Goal: Task Accomplishment & Management: Manage account settings

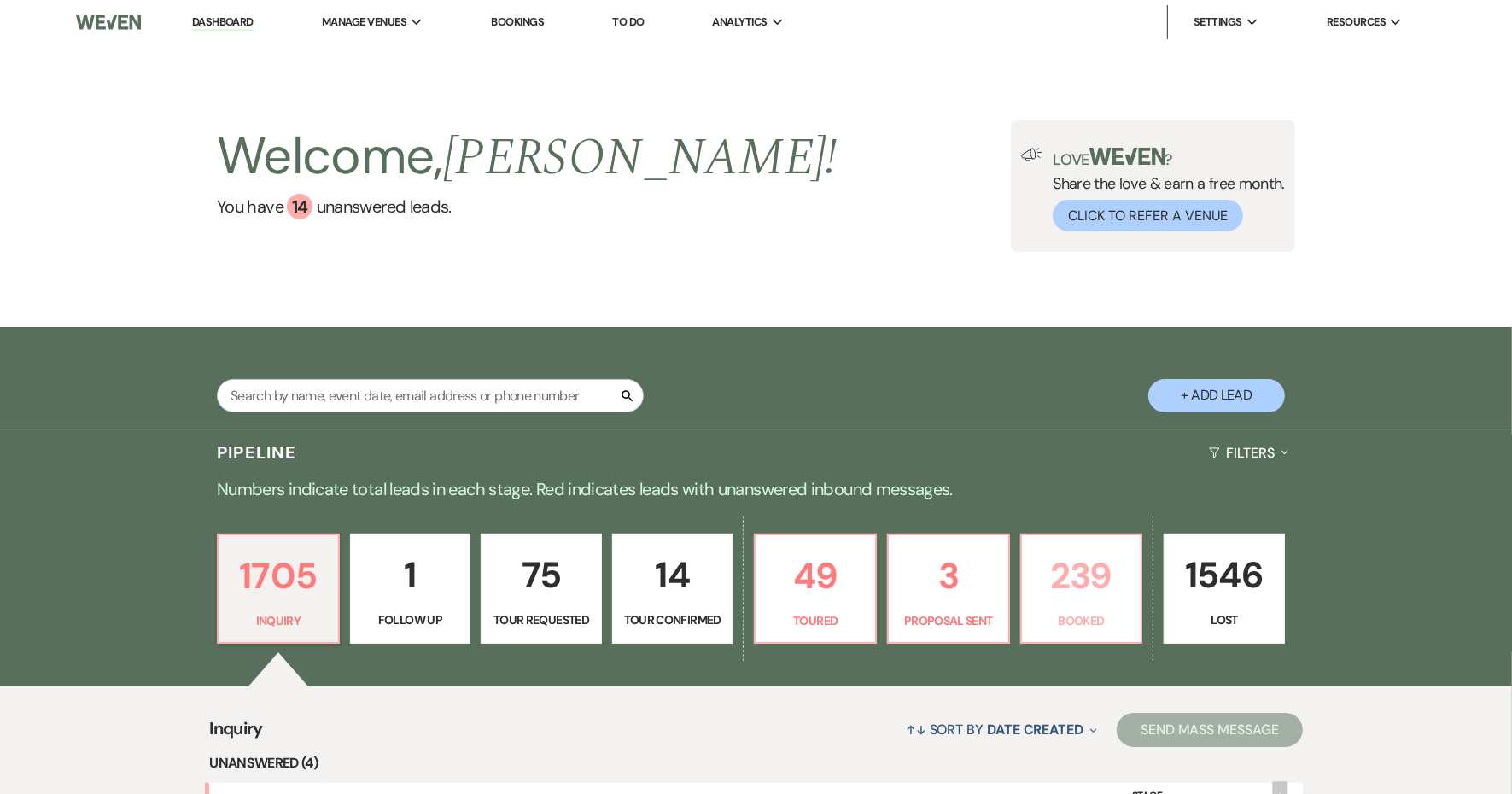
click at [1131, 605] on p "239" at bounding box center [1082, 575] width 99 height 58
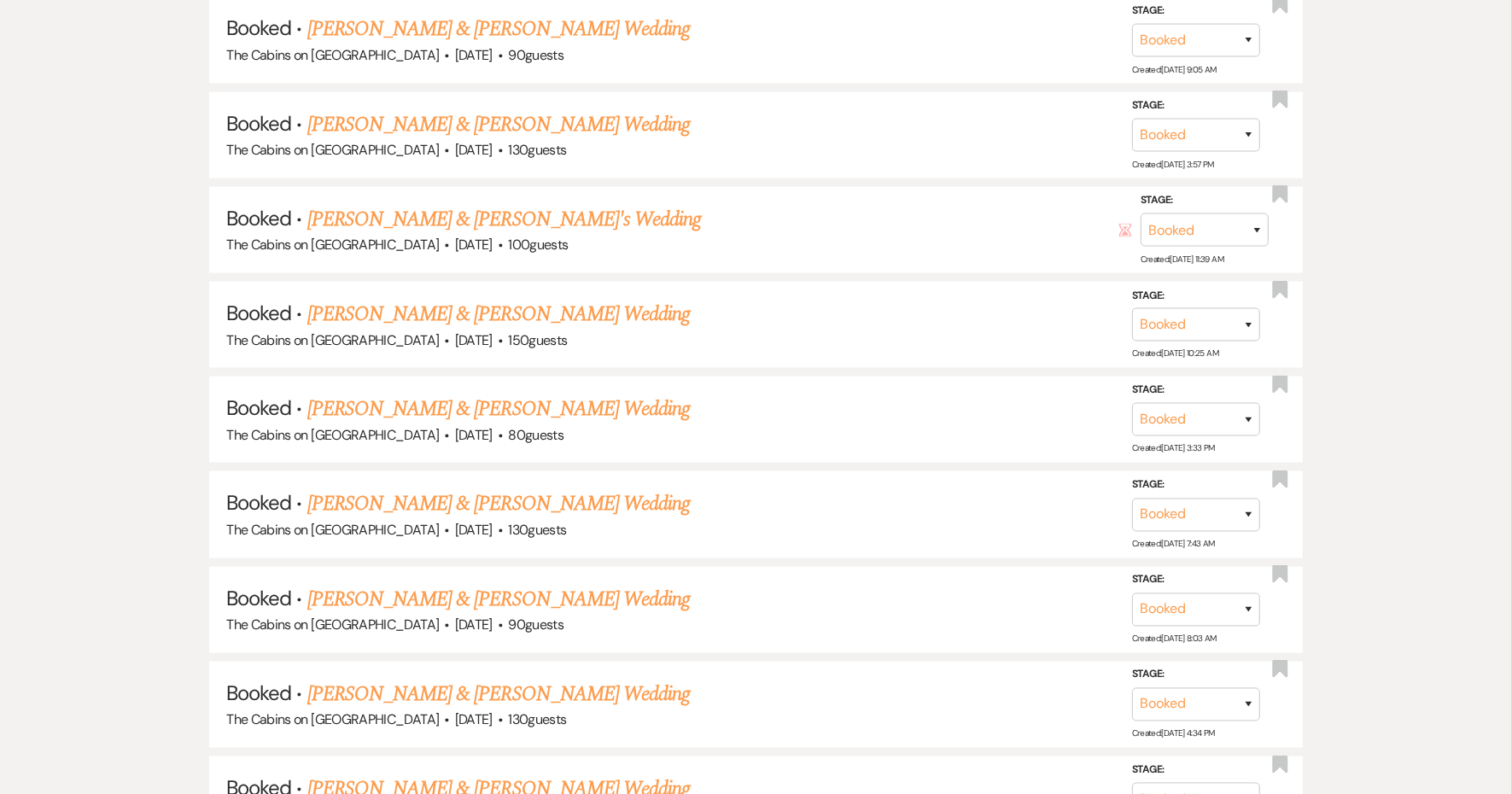
scroll to position [2134, 0]
click at [445, 327] on link "[PERSON_NAME] & [PERSON_NAME] Wedding" at bounding box center [498, 312] width 382 height 31
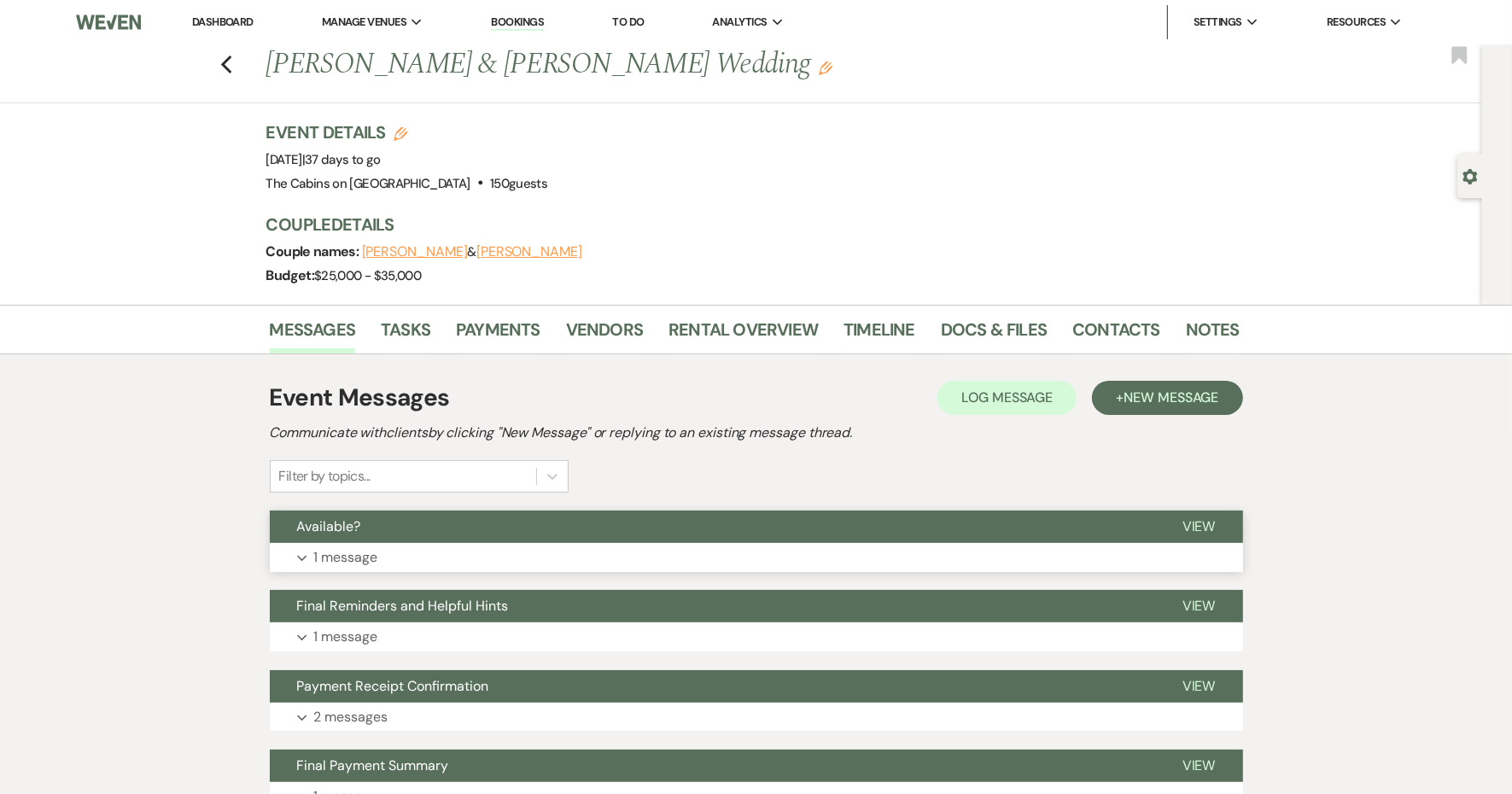
click at [378, 568] on p "1 message" at bounding box center [346, 557] width 64 height 22
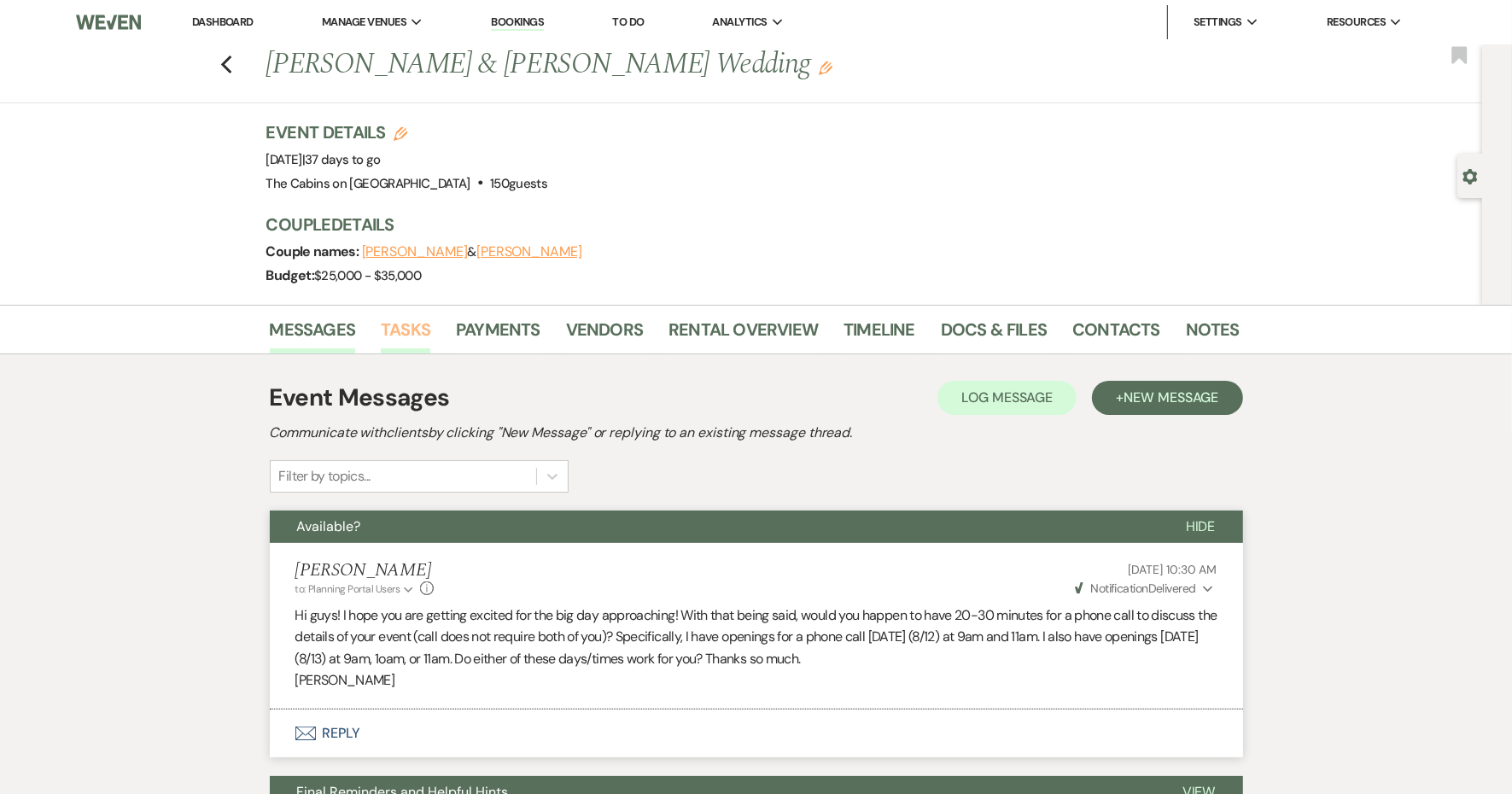
click at [430, 353] on link "Tasks" at bounding box center [405, 335] width 50 height 37
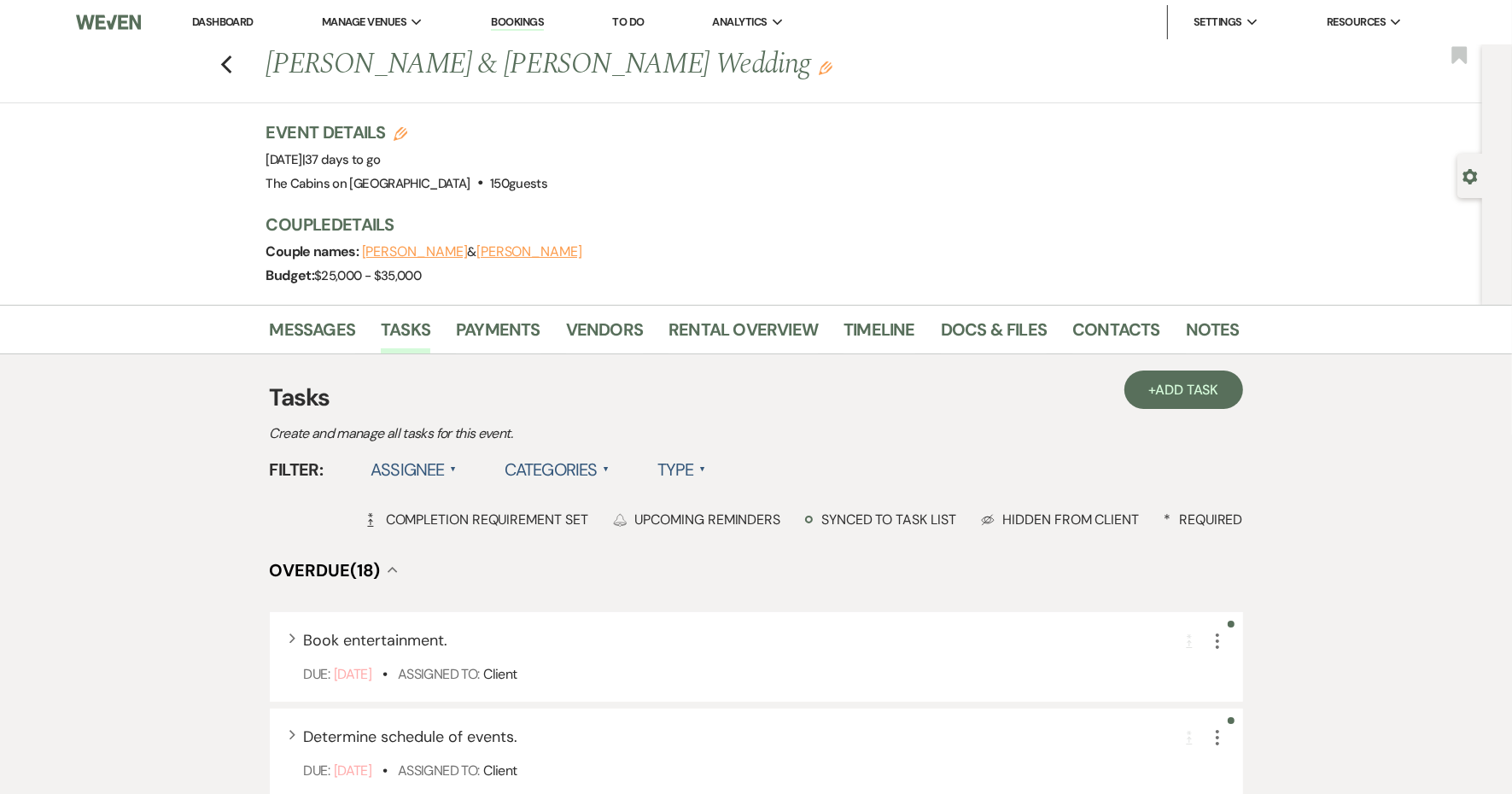
click at [706, 485] on label "Type ▲" at bounding box center [682, 469] width 49 height 31
click at [824, 524] on li "Required tasks" at bounding box center [743, 505] width 171 height 39
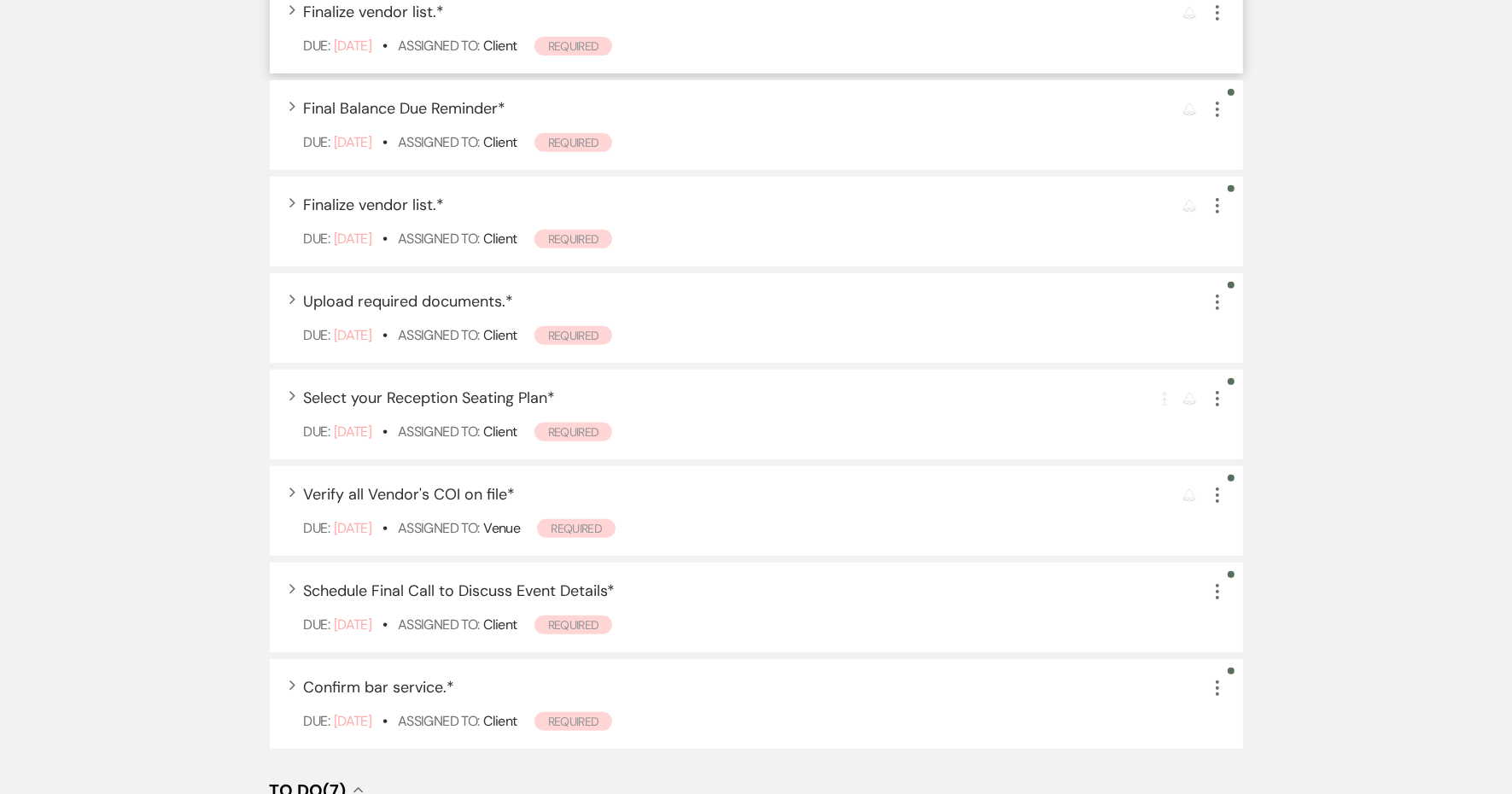
scroll to position [747, 0]
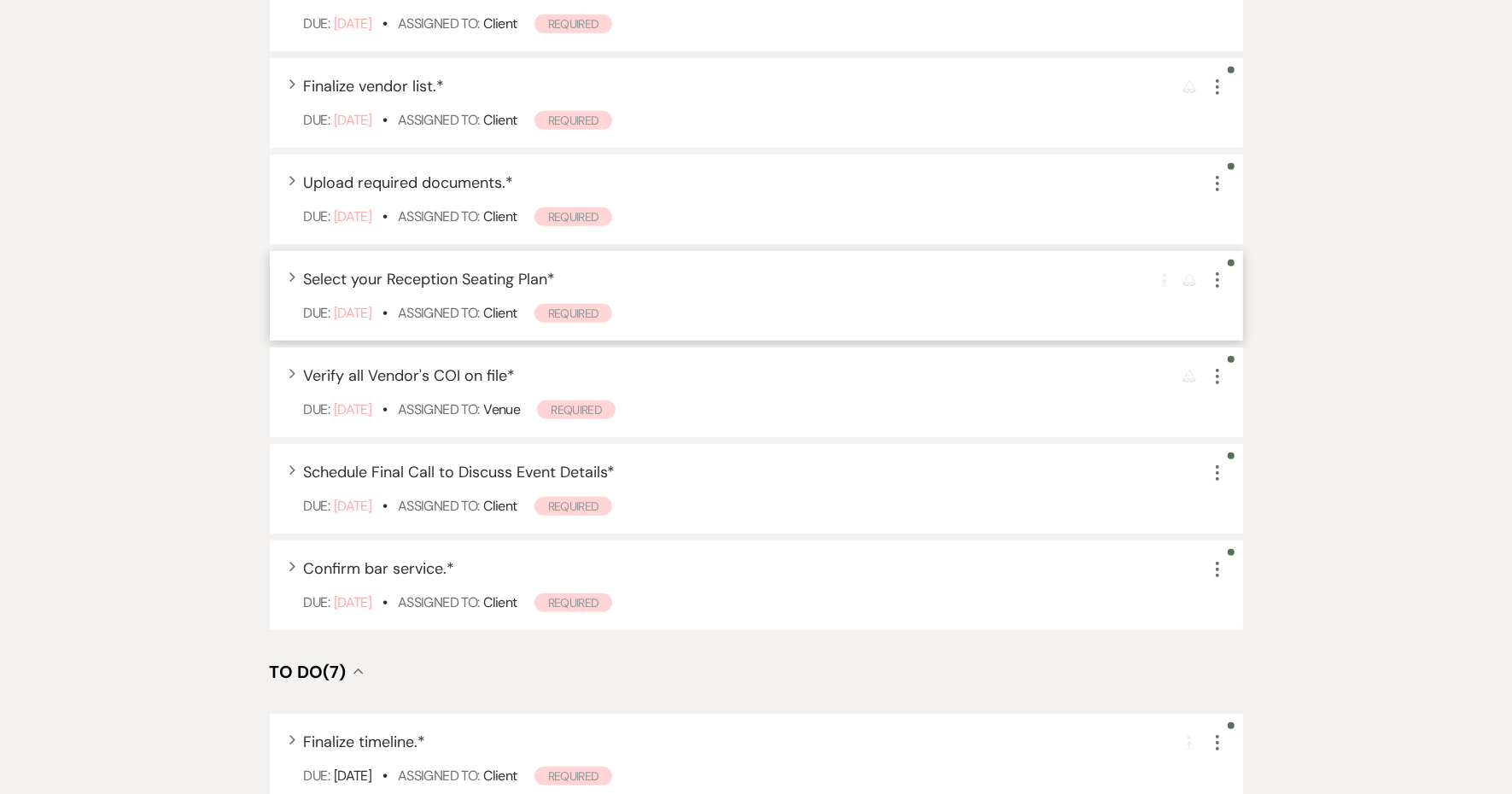
click at [546, 289] on span "Select your Reception Seating Plan *" at bounding box center [429, 279] width 252 height 20
click at [549, 289] on span "Select your Reception Seating Plan *" at bounding box center [429, 279] width 252 height 20
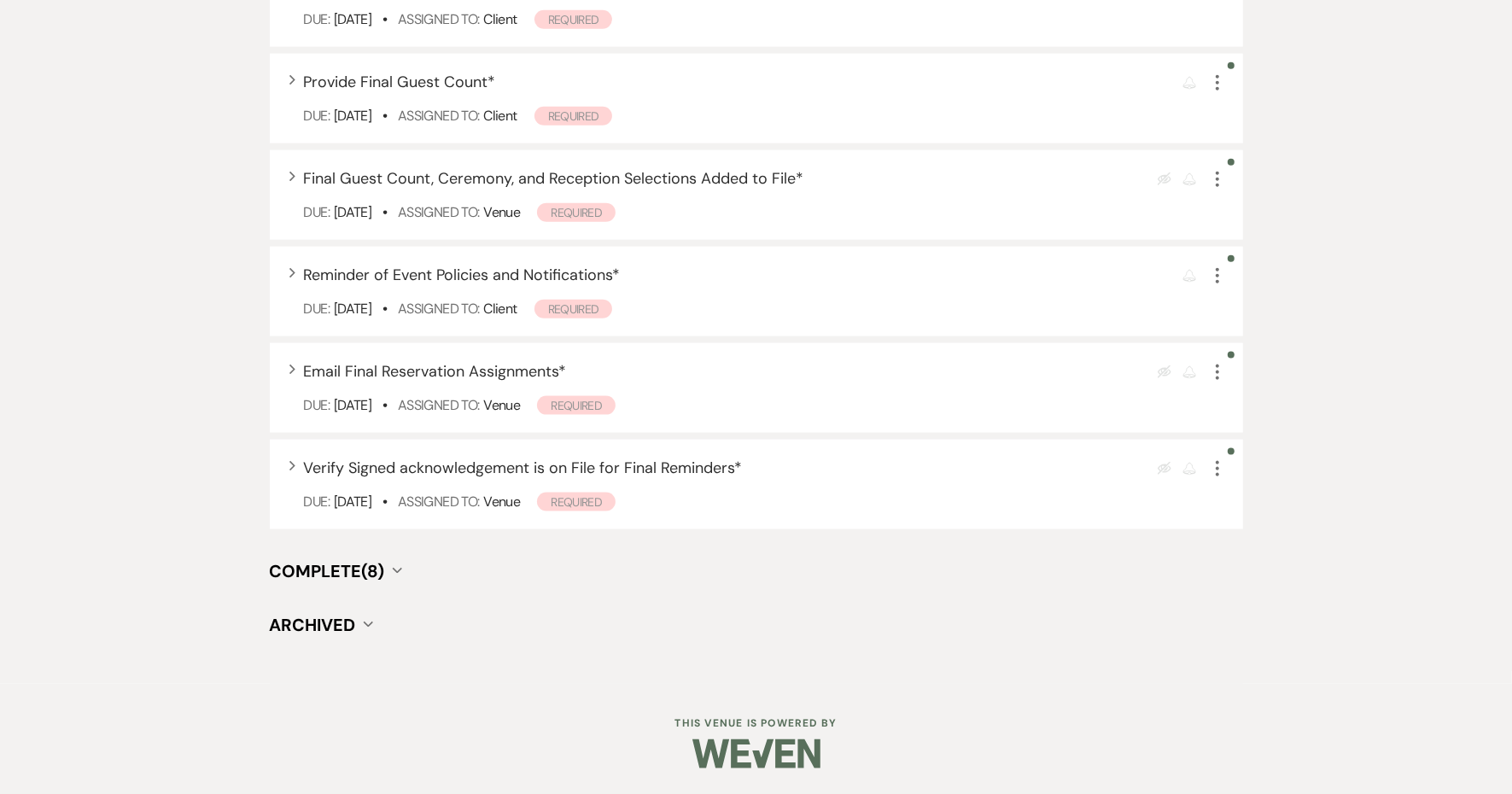
scroll to position [2299, 0]
click at [385, 560] on span "Complete (8)" at bounding box center [328, 571] width 115 height 22
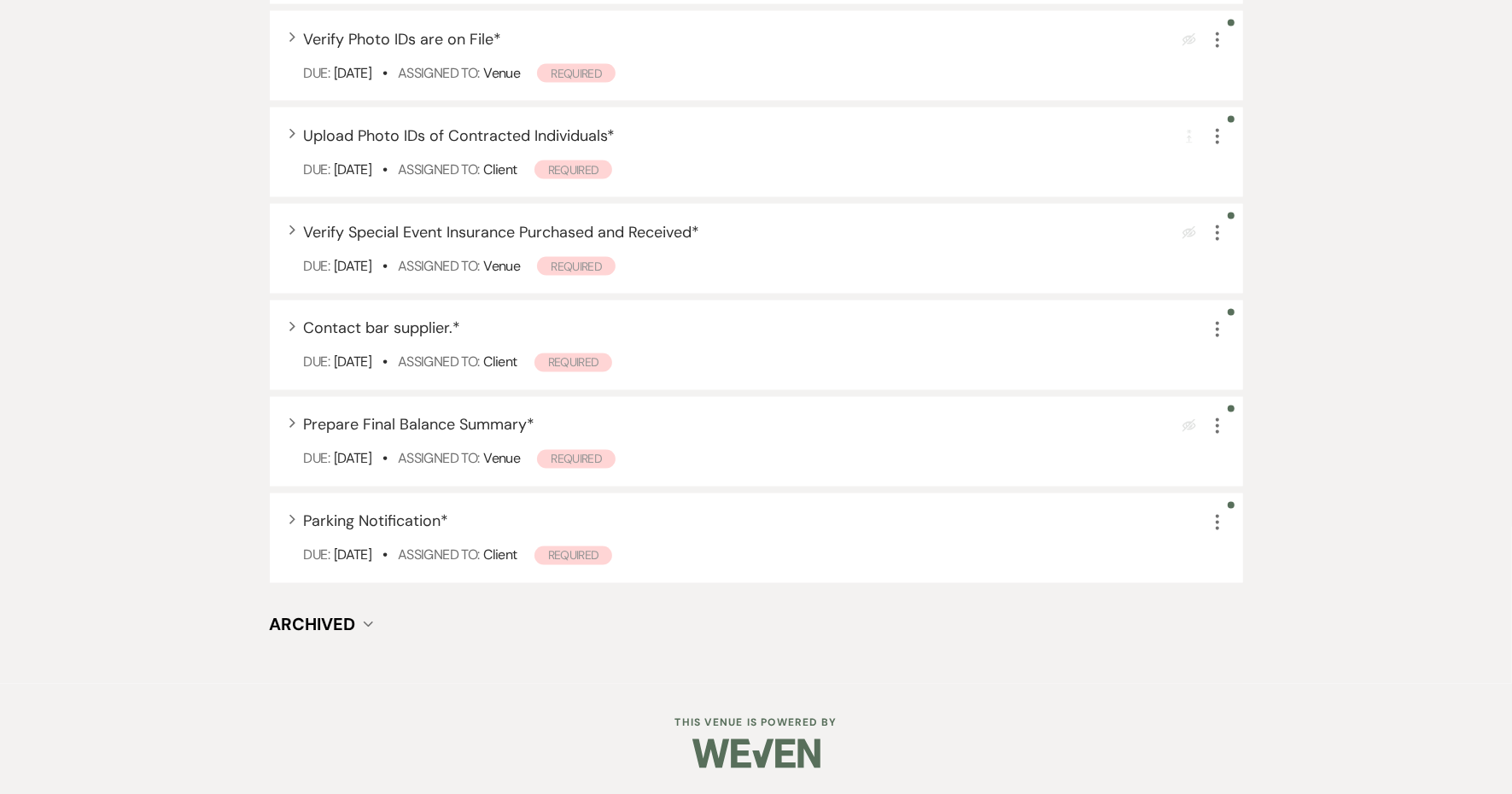
scroll to position [2406, 0]
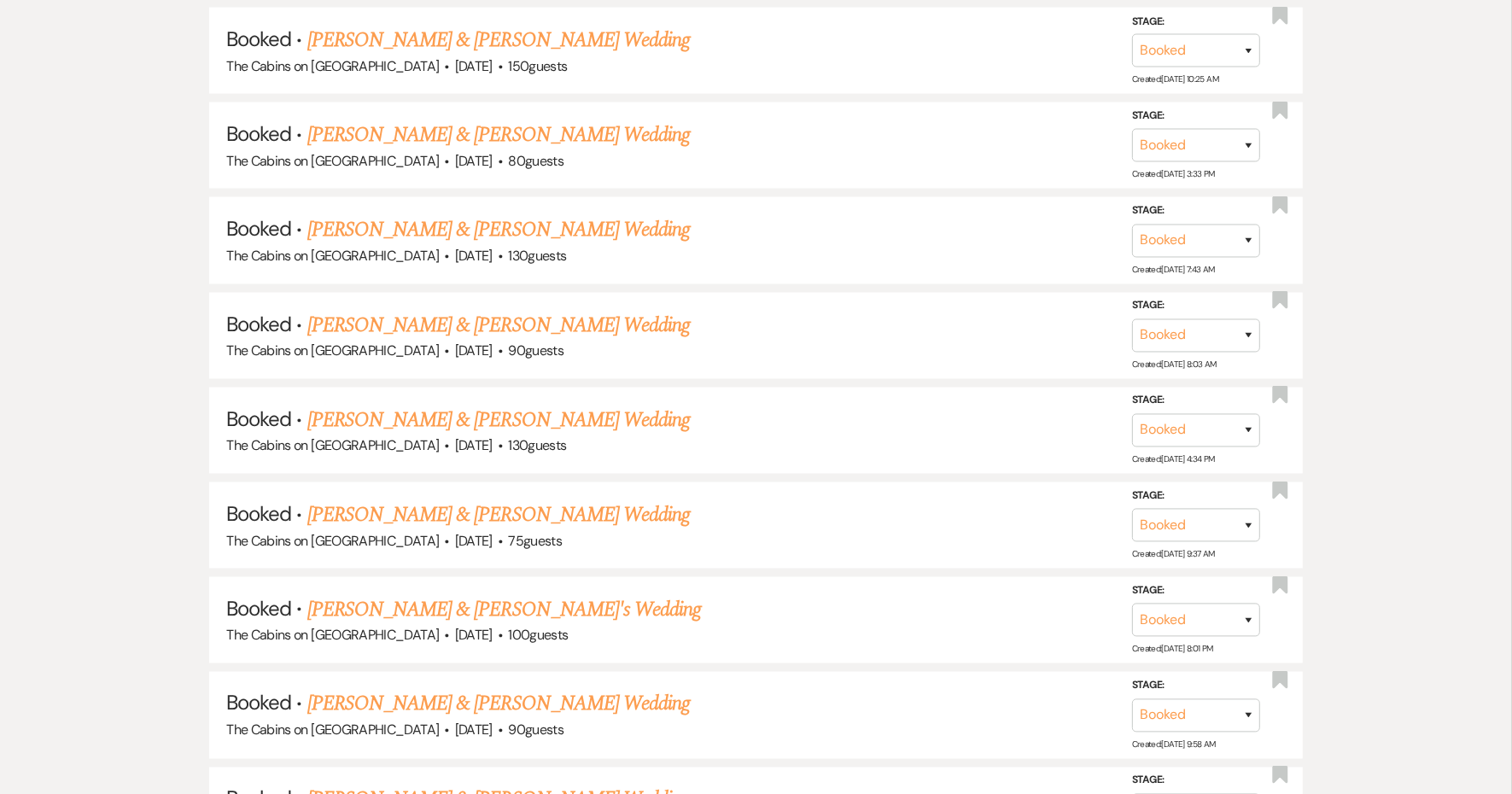
scroll to position [2134, 0]
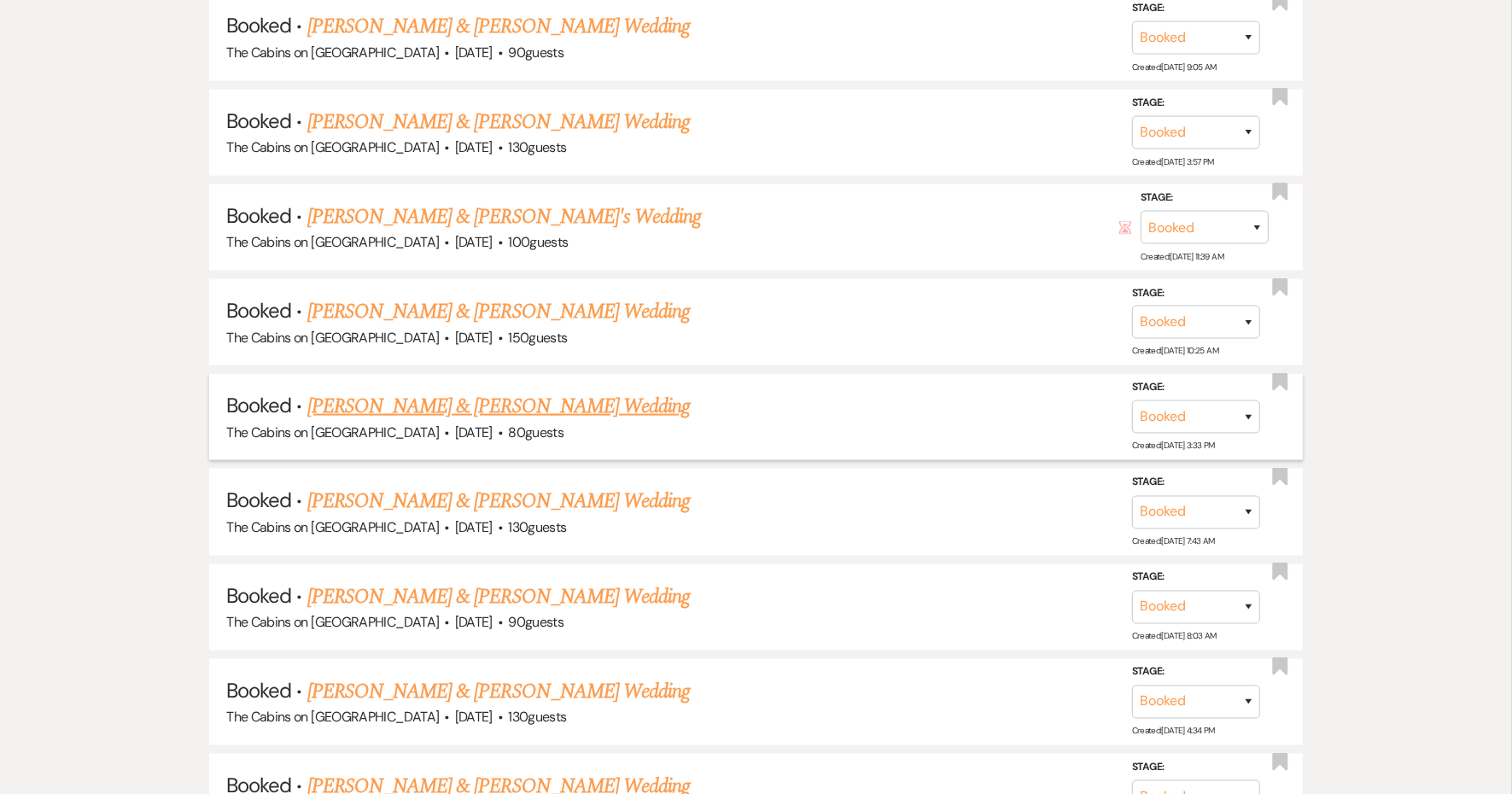
click at [451, 421] on link "[PERSON_NAME] & [PERSON_NAME] Wedding" at bounding box center [498, 406] width 382 height 31
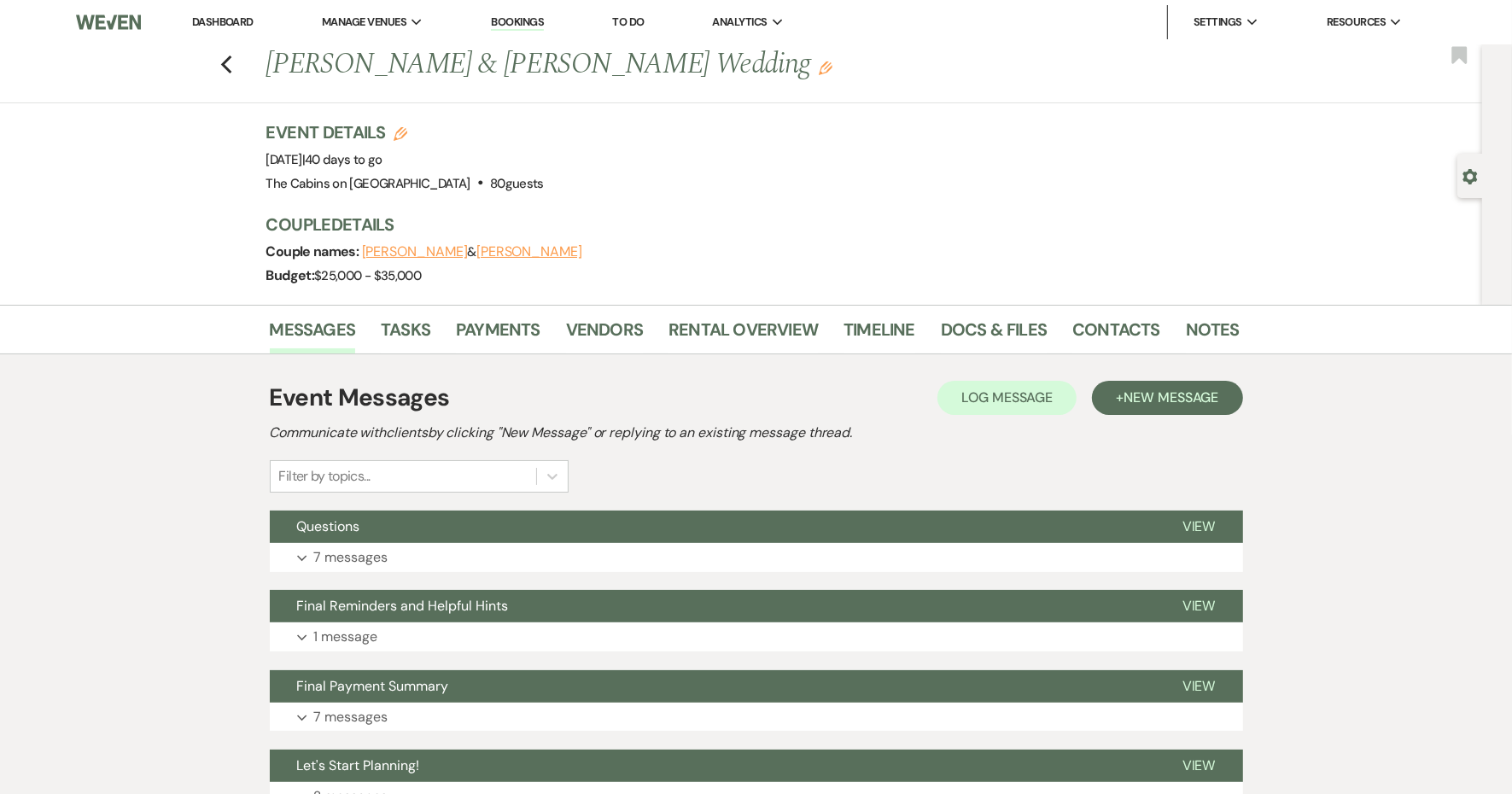
click at [389, 568] on p "7 messages" at bounding box center [351, 557] width 74 height 22
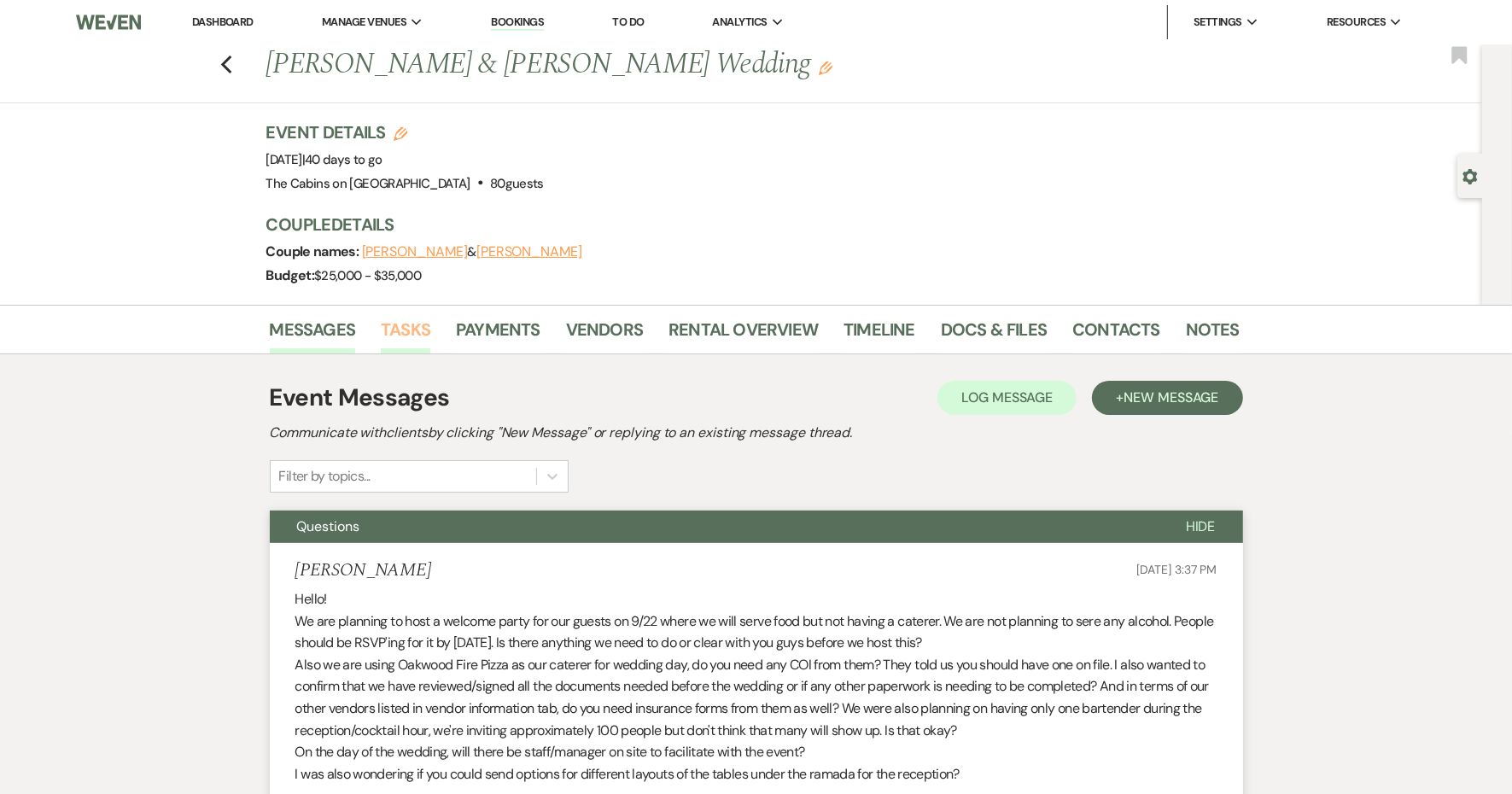
click at [430, 353] on link "Tasks" at bounding box center [405, 335] width 50 height 37
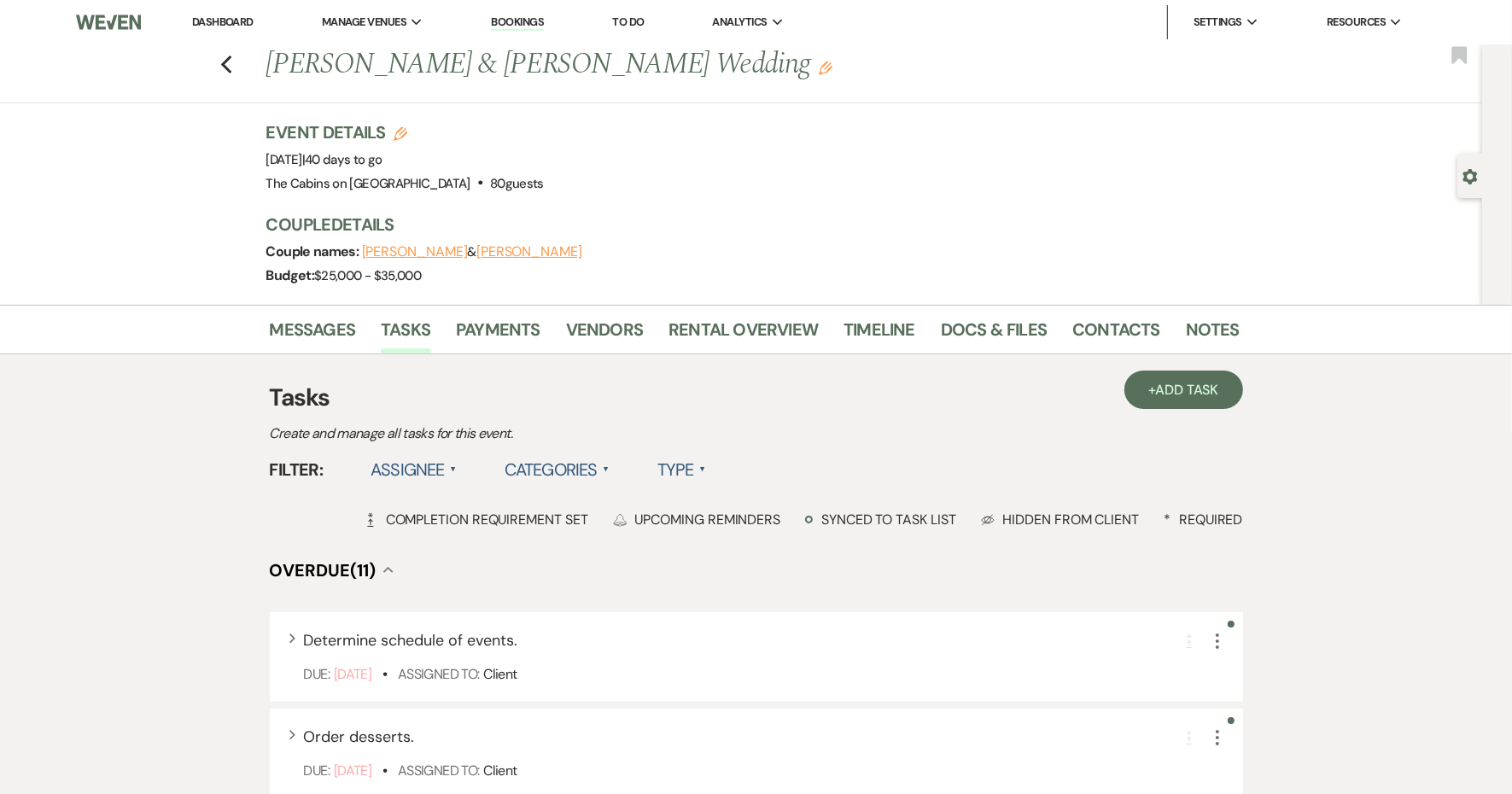
click at [706, 485] on label "Type ▲" at bounding box center [682, 469] width 49 height 31
click at [821, 524] on li "Required tasks" at bounding box center [743, 505] width 171 height 39
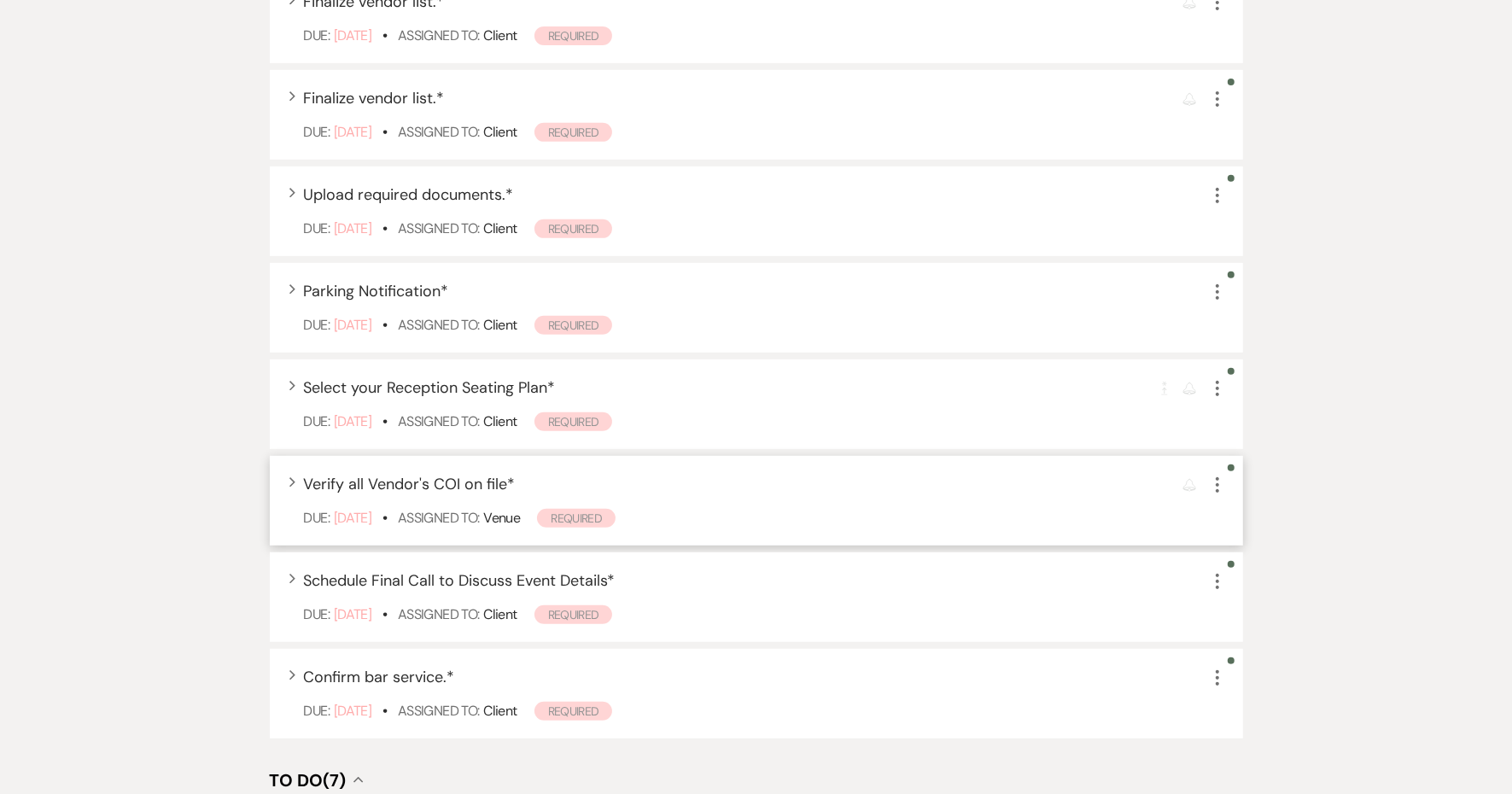
scroll to position [640, 0]
click at [508, 397] on span "Select your Reception Seating Plan *" at bounding box center [429, 385] width 252 height 20
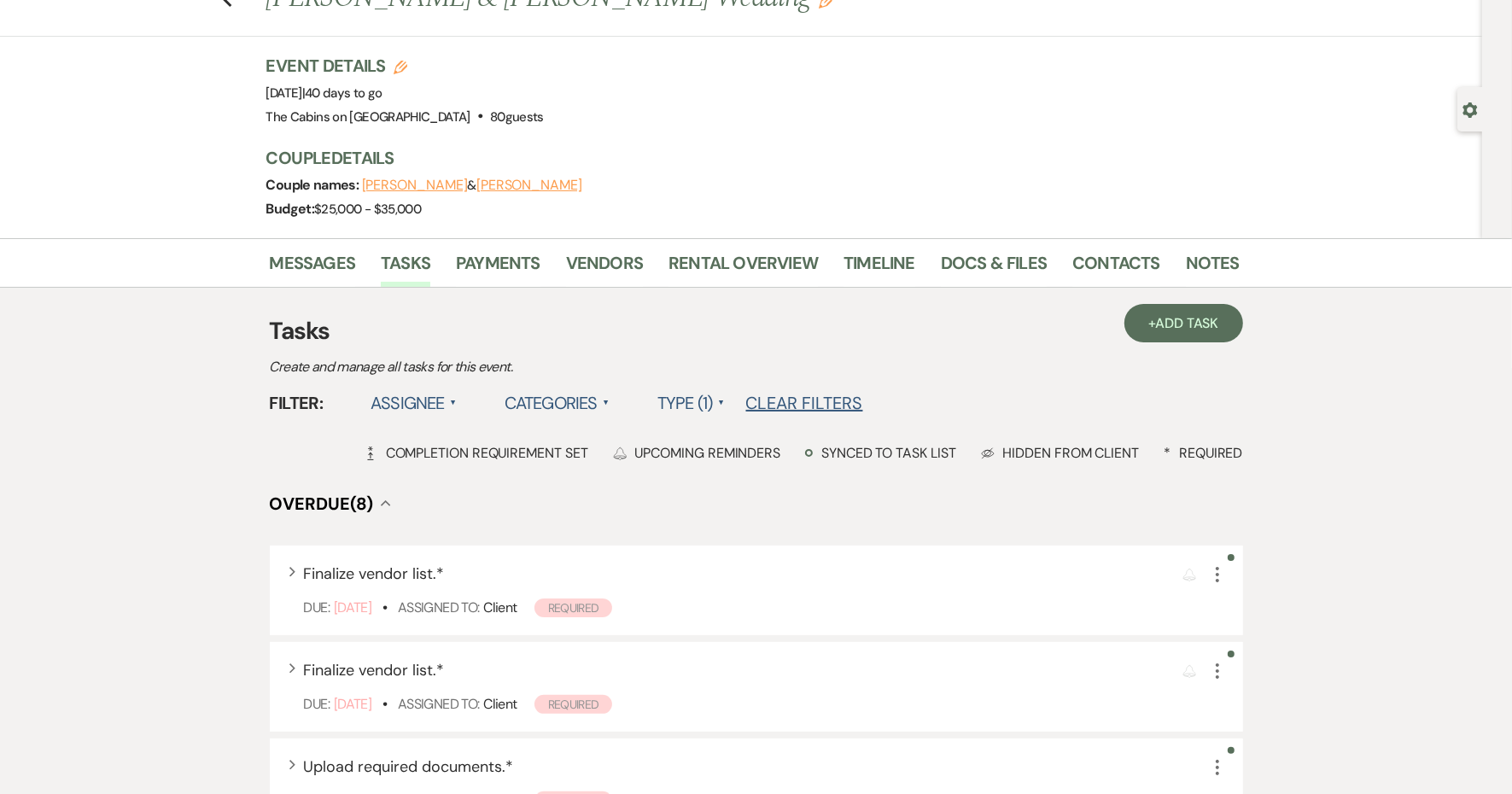
scroll to position [0, 0]
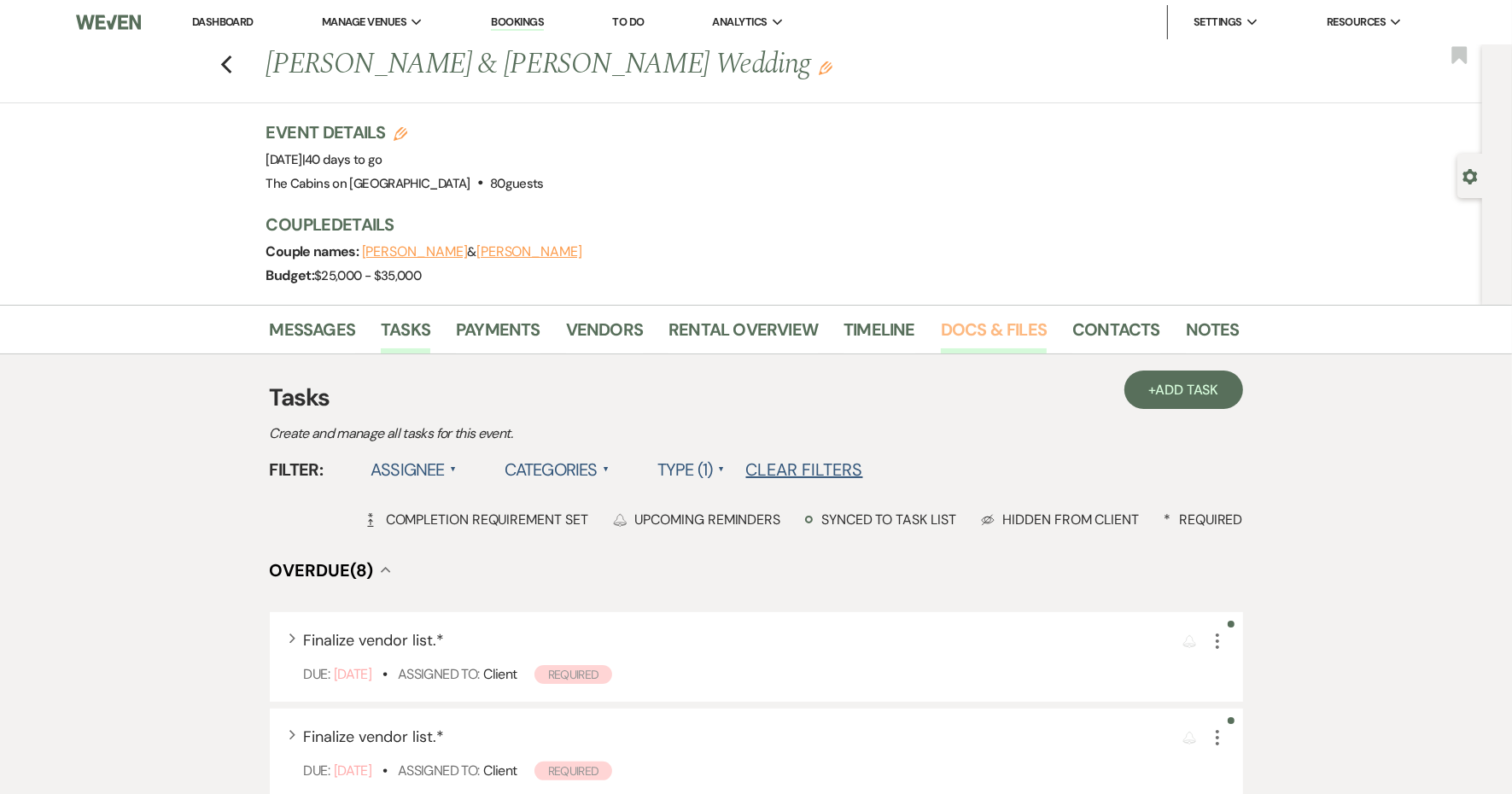
click at [1030, 353] on link "Docs & Files" at bounding box center [994, 335] width 106 height 37
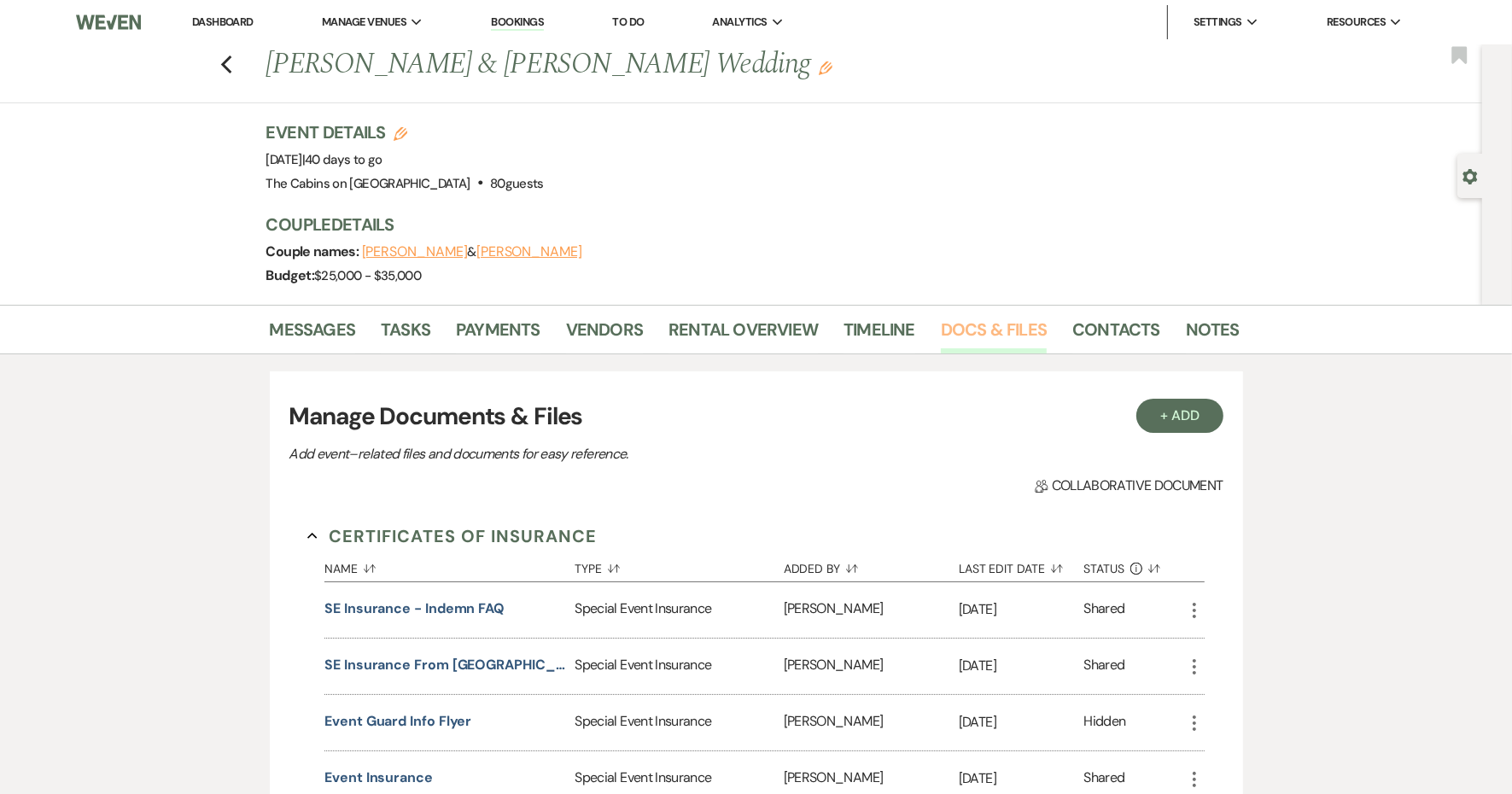
scroll to position [320, 0]
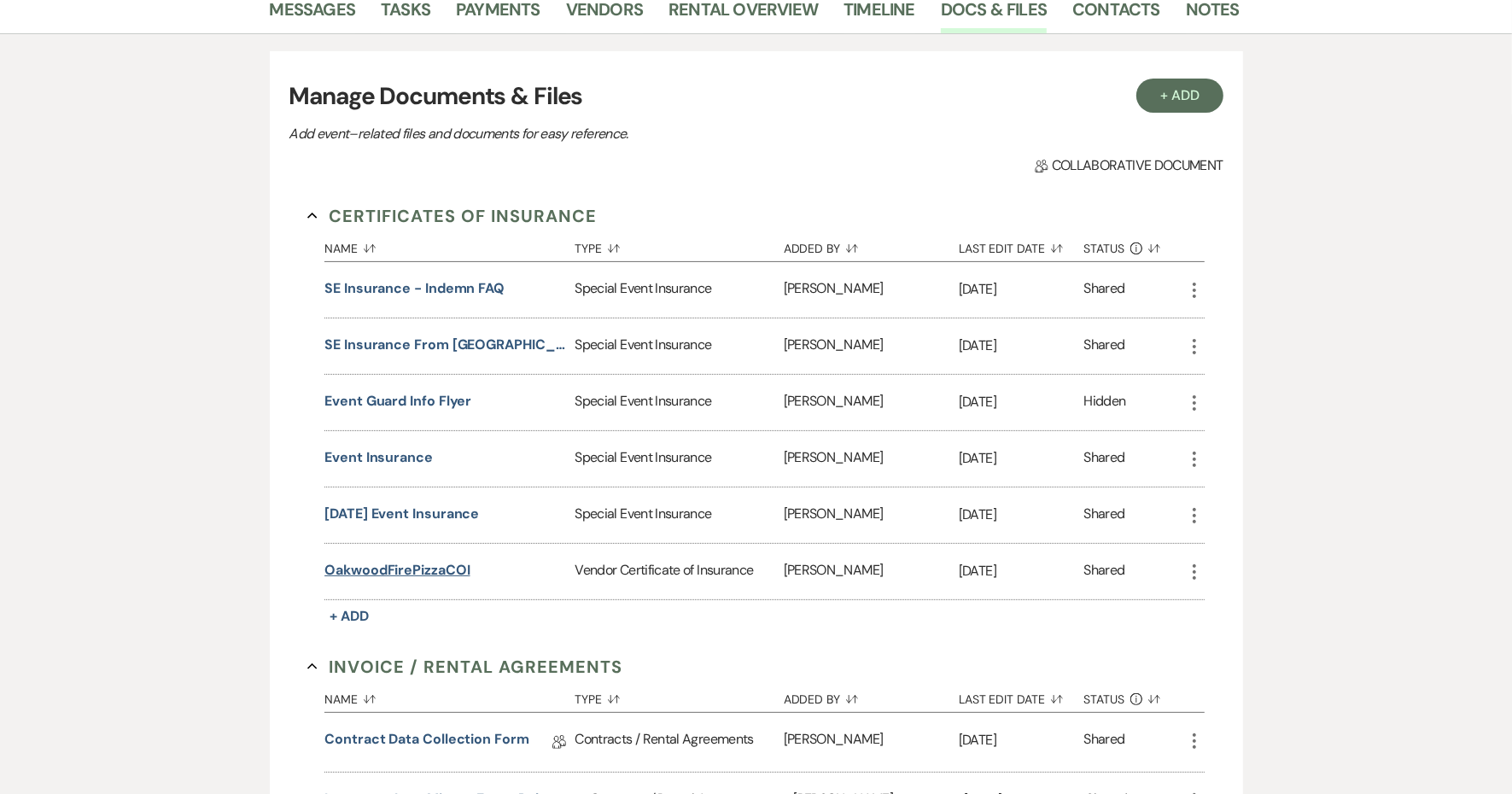
click at [469, 581] on button "OakwoodFirePizzaCOI" at bounding box center [397, 570] width 145 height 20
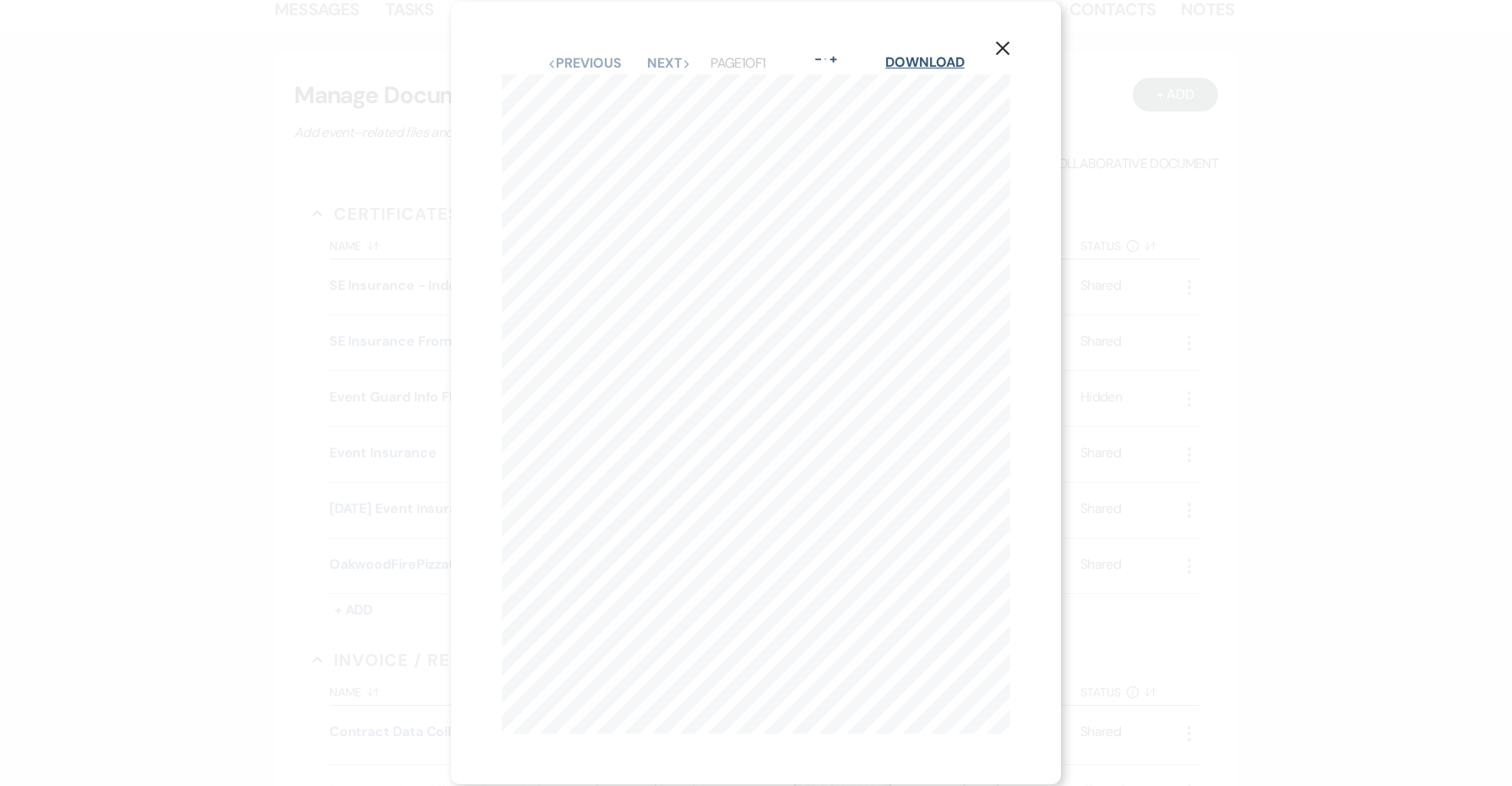
click at [921, 67] on link "Download" at bounding box center [925, 62] width 79 height 18
click at [1007, 48] on icon "X" at bounding box center [1002, 47] width 15 height 15
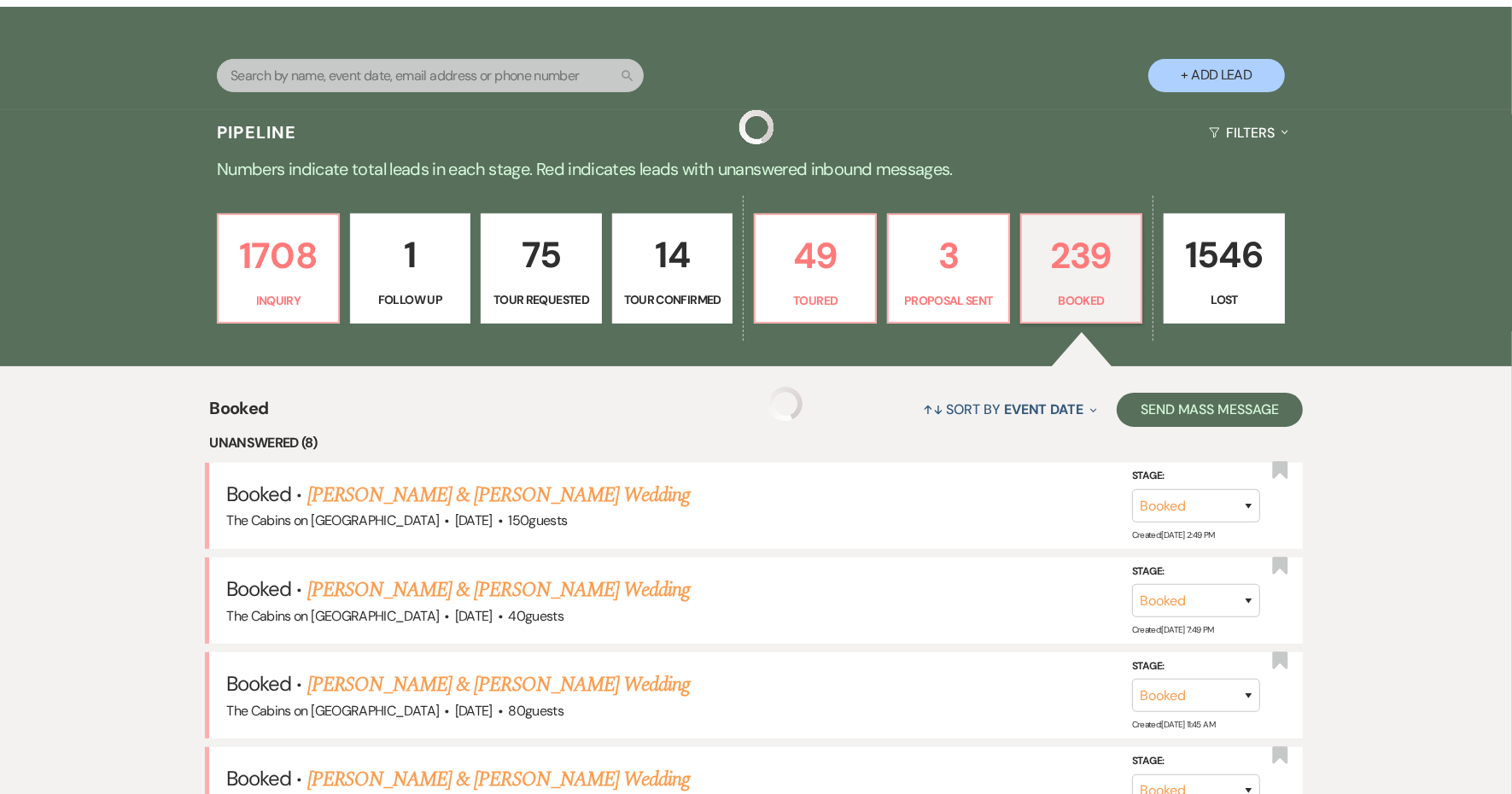
scroll to position [2134, 0]
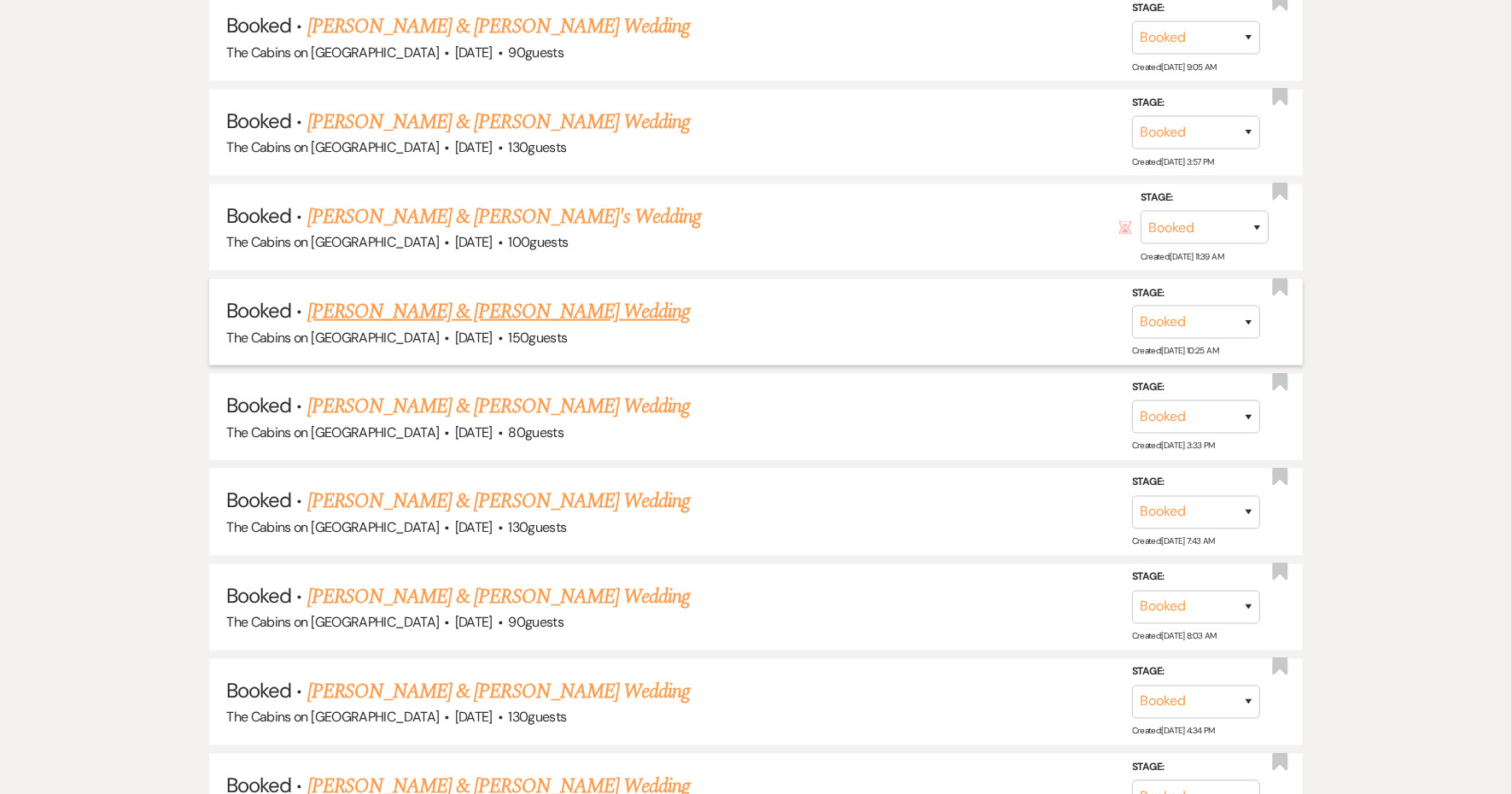
click at [421, 327] on link "[PERSON_NAME] & [PERSON_NAME] Wedding" at bounding box center [498, 312] width 382 height 31
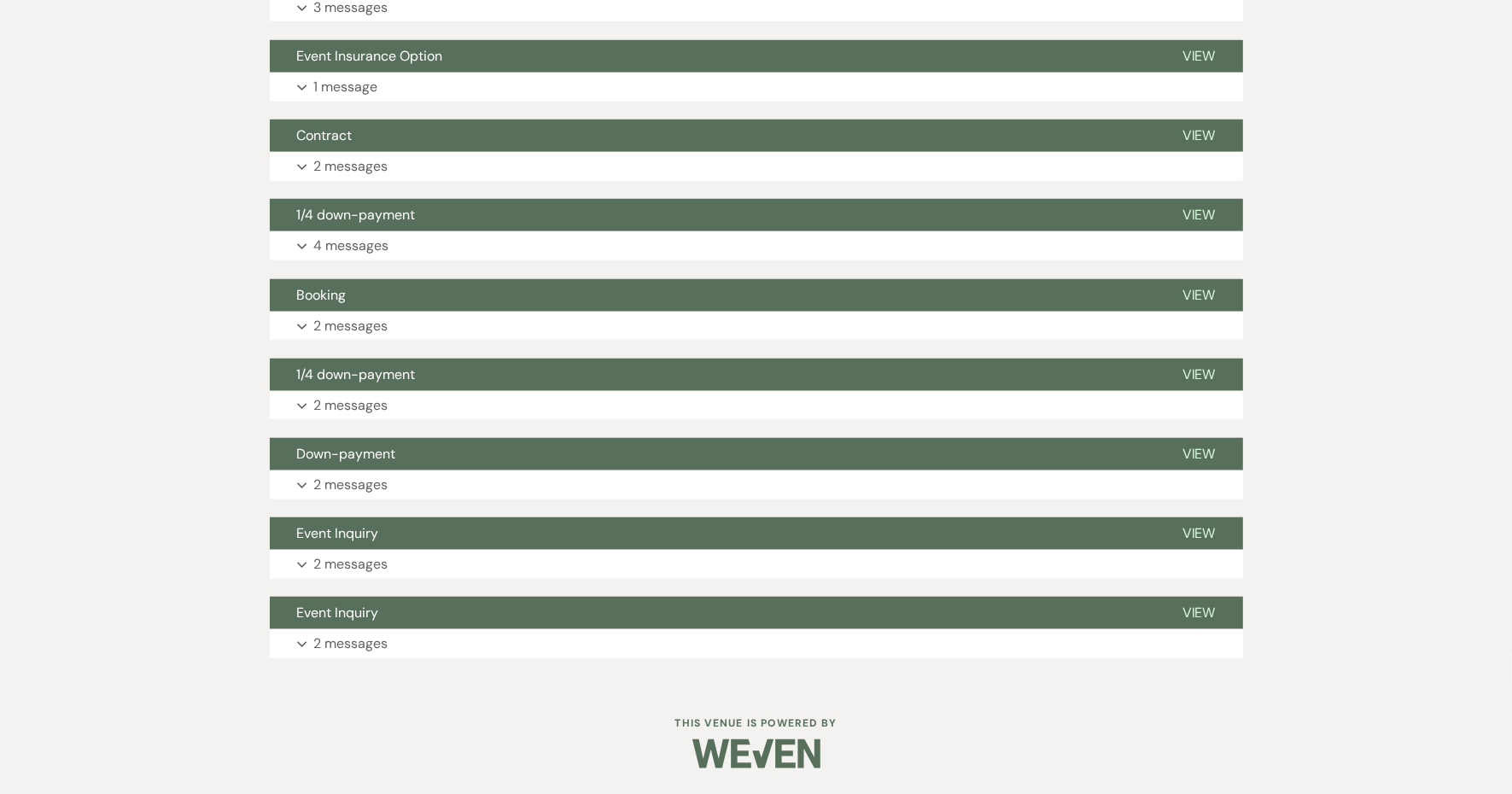
scroll to position [1675, 0]
